Goal: Navigation & Orientation: Locate item on page

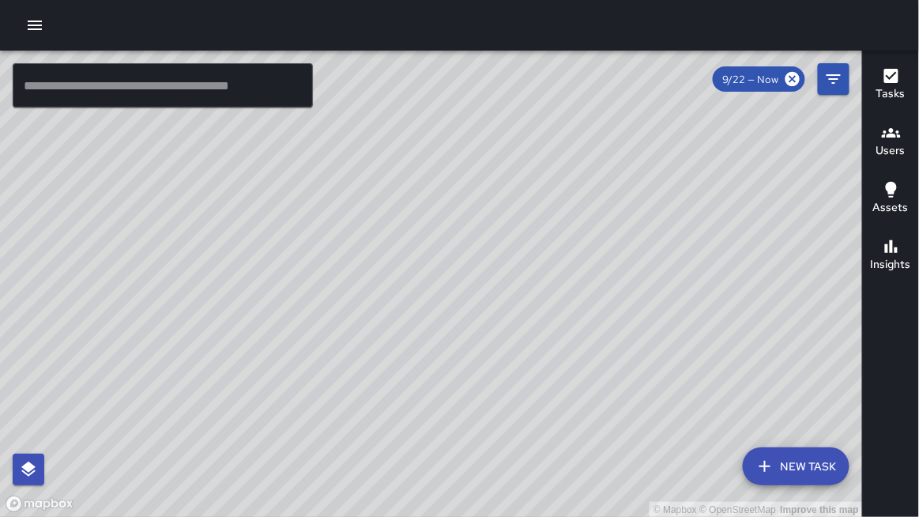
drag, startPoint x: 391, startPoint y: 245, endPoint x: 299, endPoint y: 186, distance: 109.8
click at [299, 186] on div "© Mapbox © OpenStreetMap Improve this map" at bounding box center [431, 284] width 863 height 467
drag, startPoint x: 383, startPoint y: 302, endPoint x: 354, endPoint y: 258, distance: 53.0
click at [354, 258] on div "© Mapbox © OpenStreetMap Improve this map" at bounding box center [431, 284] width 863 height 467
drag, startPoint x: 393, startPoint y: 212, endPoint x: 403, endPoint y: 342, distance: 130.8
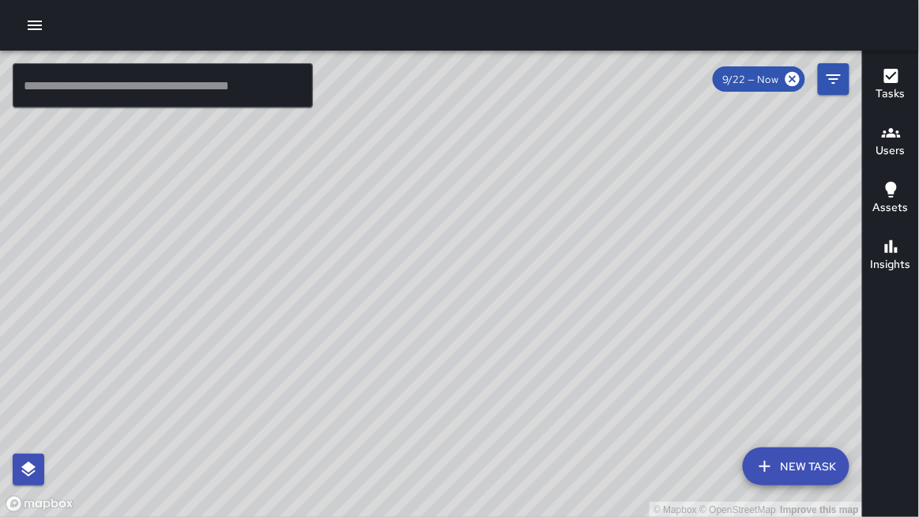
click at [401, 345] on div "© Mapbox © OpenStreetMap Improve this map" at bounding box center [431, 284] width 863 height 467
drag, startPoint x: 419, startPoint y: 323, endPoint x: 411, endPoint y: 347, distance: 25.0
click at [411, 347] on div "© Mapbox © OpenStreetMap Improve this map" at bounding box center [431, 284] width 863 height 467
drag, startPoint x: 410, startPoint y: 315, endPoint x: 424, endPoint y: 245, distance: 71.8
click at [424, 245] on div "© Mapbox © OpenStreetMap Improve this map" at bounding box center [431, 284] width 863 height 467
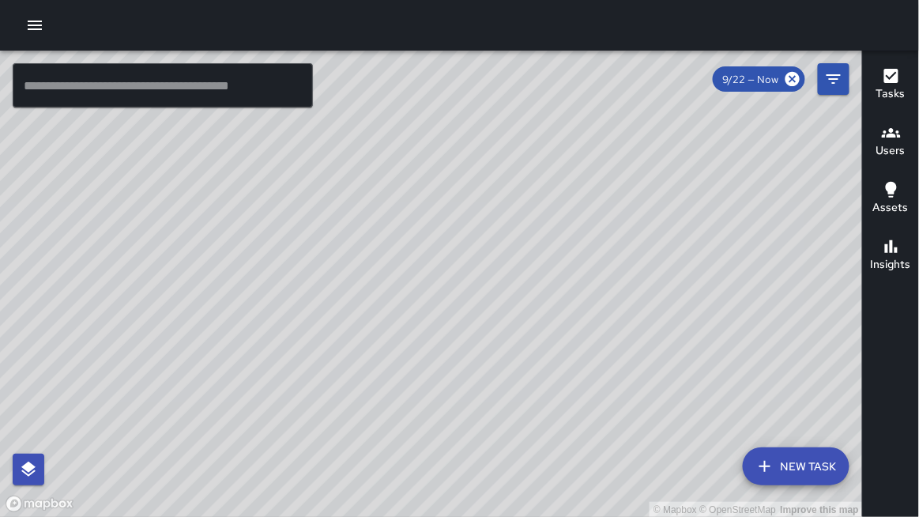
drag, startPoint x: 564, startPoint y: 265, endPoint x: 556, endPoint y: 268, distance: 9.2
click at [568, 219] on div "© Mapbox © OpenStreetMap Improve this map" at bounding box center [431, 284] width 863 height 467
drag, startPoint x: 548, startPoint y: 273, endPoint x: 556, endPoint y: 254, distance: 21.3
click at [563, 246] on div "© Mapbox © OpenStreetMap Improve this map" at bounding box center [431, 284] width 863 height 467
drag, startPoint x: 533, startPoint y: 277, endPoint x: 556, endPoint y: 255, distance: 31.3
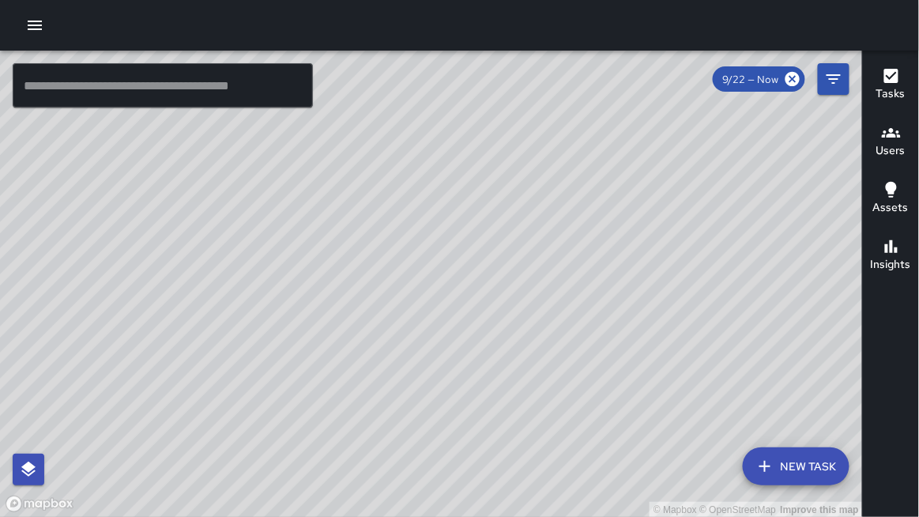
click at [557, 254] on div "© Mapbox © OpenStreetMap Improve this map" at bounding box center [431, 284] width 863 height 467
drag, startPoint x: 495, startPoint y: 268, endPoint x: 481, endPoint y: 282, distance: 19.6
click at [481, 282] on div "© Mapbox © OpenStreetMap Improve this map" at bounding box center [431, 284] width 863 height 467
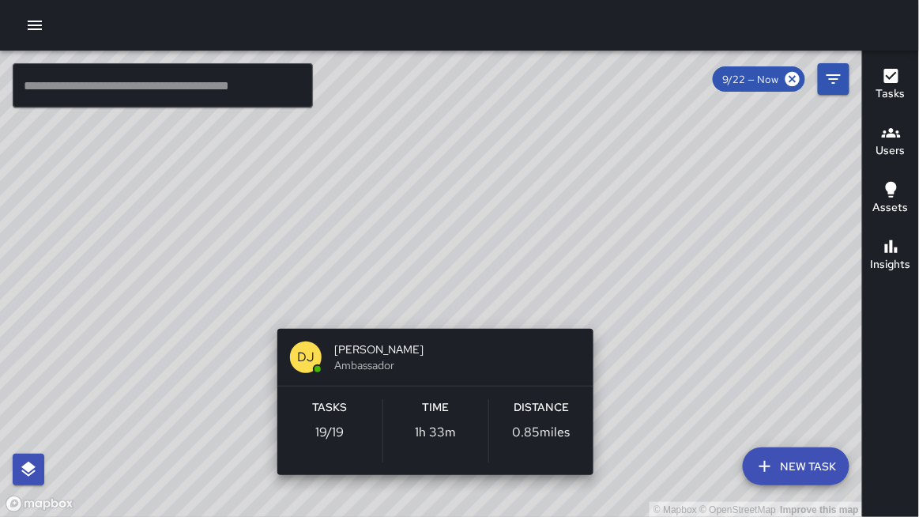
click at [607, 304] on div "© Mapbox © OpenStreetMap Improve this map [PERSON_NAME] Ambassador Tasks 19 / 1…" at bounding box center [431, 284] width 863 height 467
